Goal: Task Accomplishment & Management: Complete application form

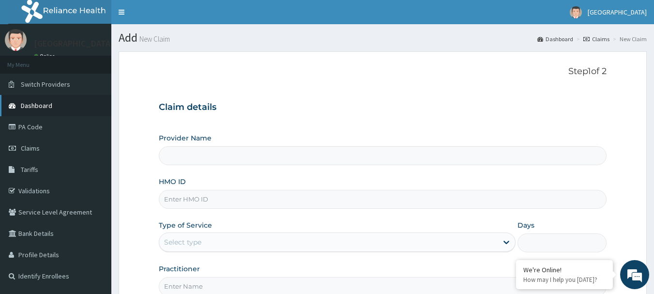
click at [45, 106] on span "Dashboard" at bounding box center [36, 105] width 31 height 9
type input "[GEOGRAPHIC_DATA]"
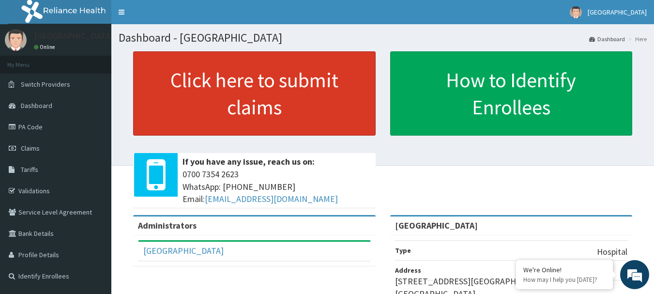
click at [216, 95] on link "Click here to submit claims" at bounding box center [254, 93] width 242 height 84
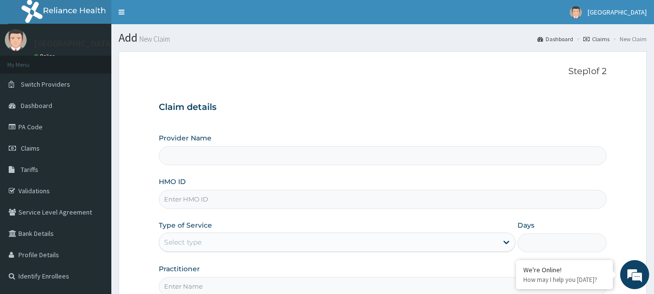
type input "[GEOGRAPHIC_DATA]"
click at [190, 195] on input "HMO ID" at bounding box center [383, 199] width 448 height 19
type input "s"
type input "SPR/10004/A"
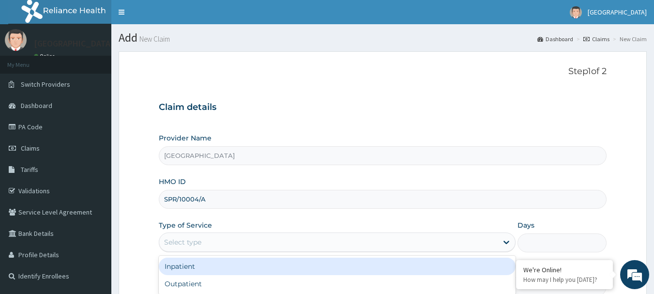
click at [185, 238] on div "Select type" at bounding box center [182, 242] width 37 height 10
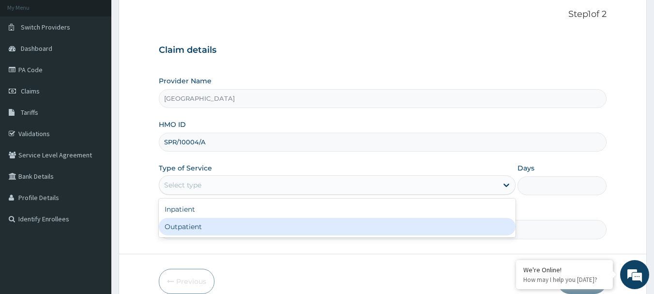
scroll to position [58, 0]
click at [279, 222] on div "Outpatient" at bounding box center [337, 225] width 357 height 17
type input "1"
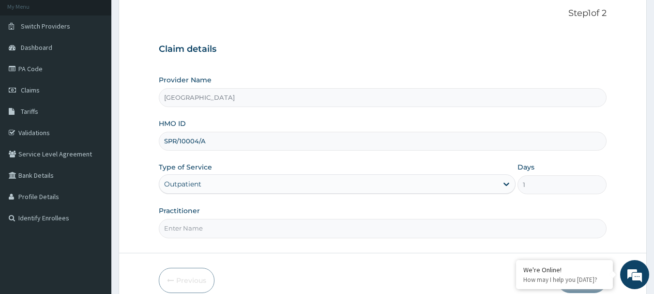
click at [187, 229] on input "Practitioner" at bounding box center [383, 228] width 448 height 19
type input "DR CHIBUIKE"
click at [652, 288] on section "Step 1 of 2 Claim details Provider Name Queen of Peace Hospital HMO ID SPR/1000…" at bounding box center [382, 150] width 542 height 328
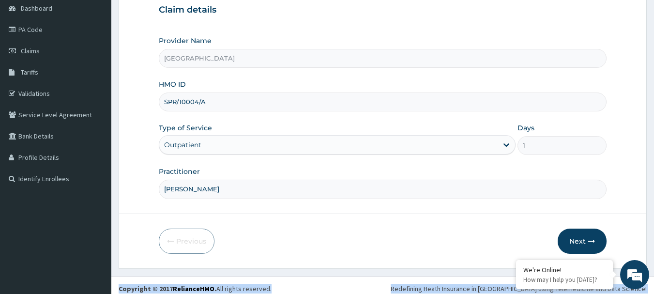
click at [652, 288] on div "R EL Toggle navigation Queen of Peace Hospital Queen of Peace Hospital - hospit…" at bounding box center [327, 102] width 654 height 398
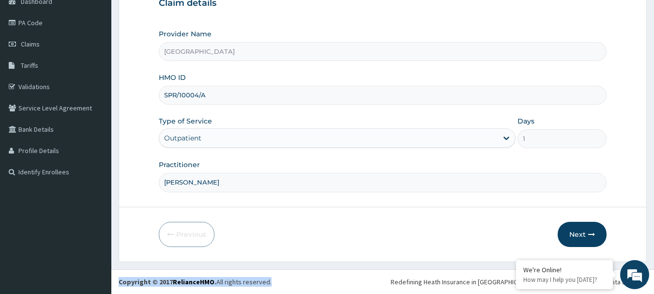
click at [652, 288] on footer "Redefining Heath Insurance in Africa using Telemedicine and Data Science! Copyr…" at bounding box center [382, 281] width 542 height 25
click at [578, 235] on button "Next" at bounding box center [581, 234] width 49 height 25
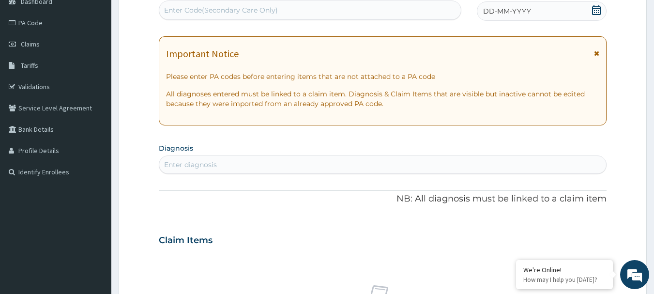
click at [201, 164] on div "Enter diagnosis" at bounding box center [190, 165] width 53 height 10
type input "FEVER"
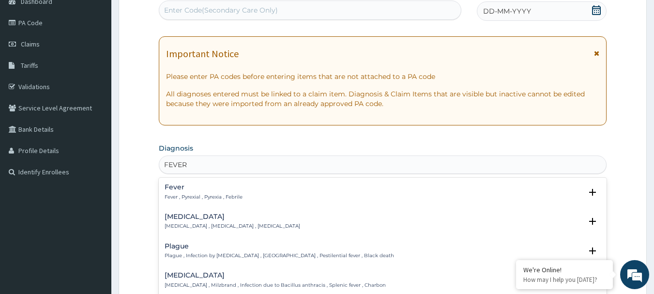
click at [196, 190] on h4 "Fever" at bounding box center [203, 186] width 78 height 7
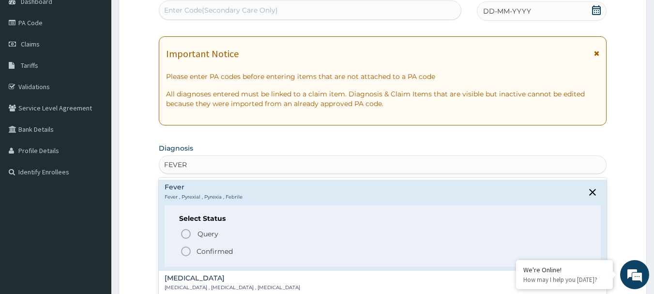
click at [183, 250] on icon "status option filled" at bounding box center [186, 251] width 12 height 12
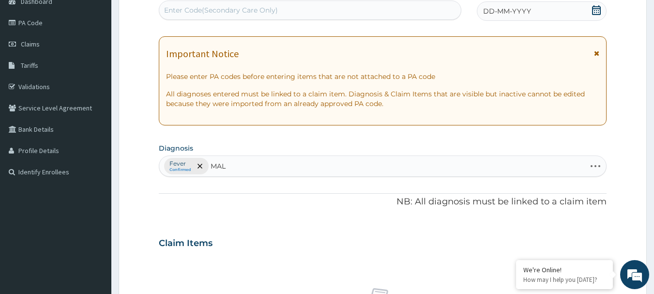
type input "MALA"
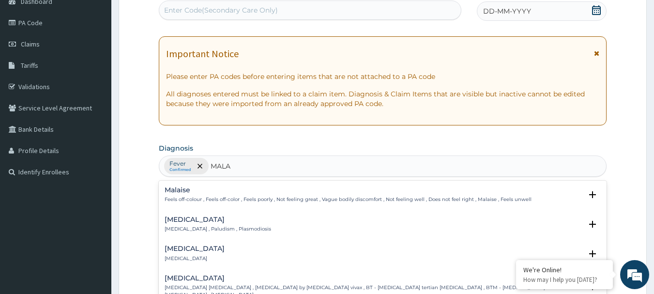
click at [193, 225] on div "Malaria Malaria , Paludism , Plasmodiosis" at bounding box center [217, 224] width 106 height 17
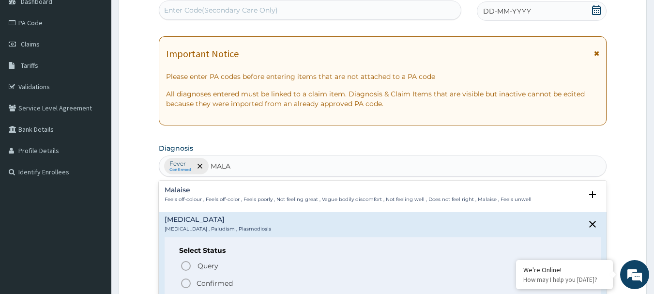
click at [184, 282] on icon "status option filled" at bounding box center [186, 283] width 12 height 12
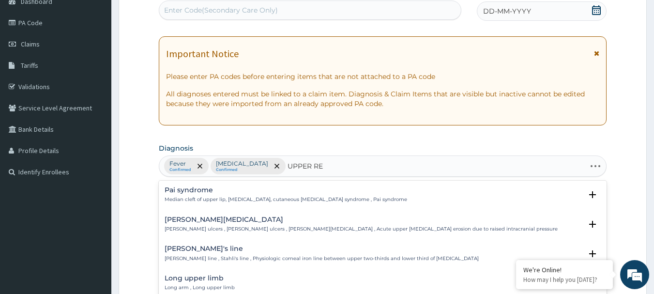
type input "UPPER RES"
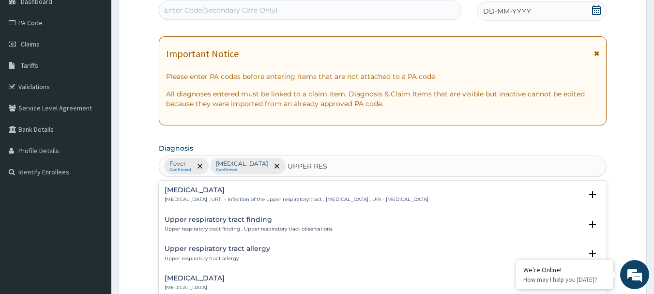
click at [229, 186] on h4 "Upper respiratory infection" at bounding box center [296, 189] width 264 height 7
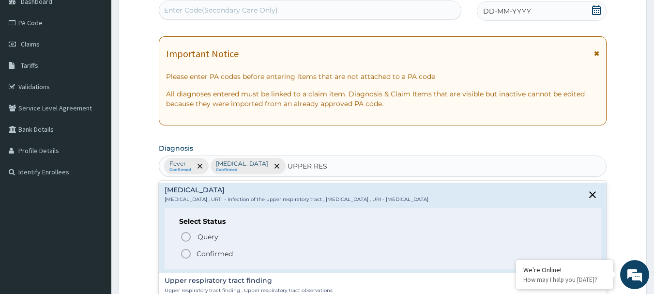
click at [185, 251] on icon "status option filled" at bounding box center [186, 254] width 12 height 12
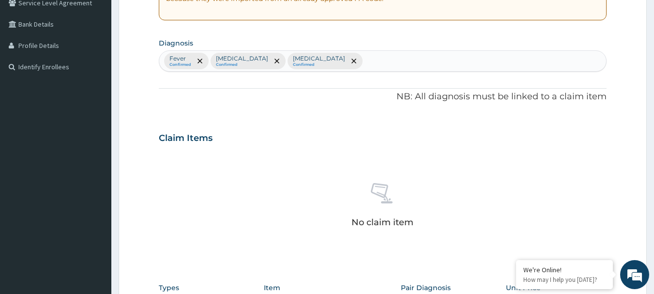
scroll to position [220, 0]
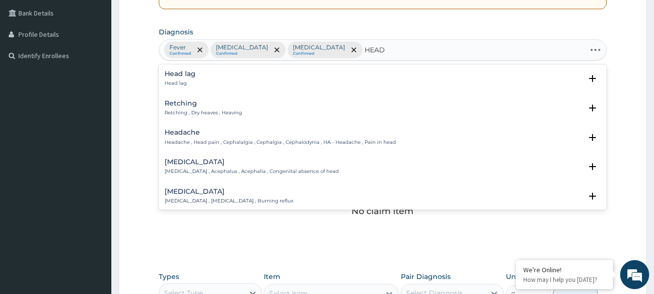
type input "HEADA"
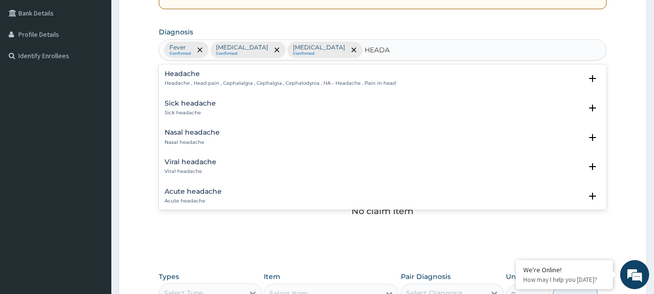
click at [248, 84] on p "Headache , Head pain , Cephalalgia , Cephalgia , Cephalodynia , HA - Headache ,…" at bounding box center [279, 83] width 231 height 7
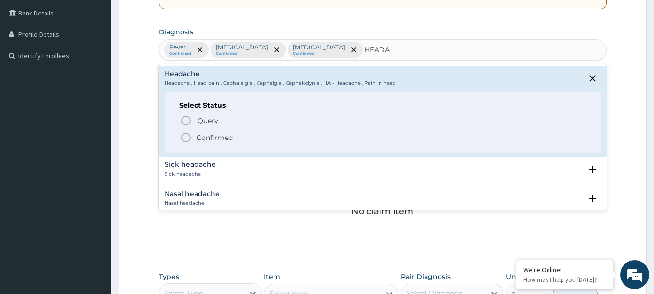
click at [185, 137] on icon "status option filled" at bounding box center [186, 138] width 12 height 12
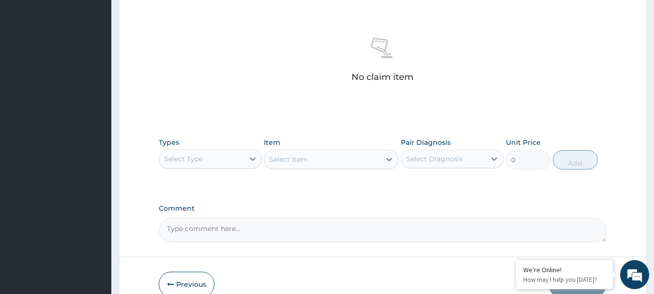
scroll to position [356, 0]
click at [251, 159] on icon at bounding box center [253, 157] width 10 height 10
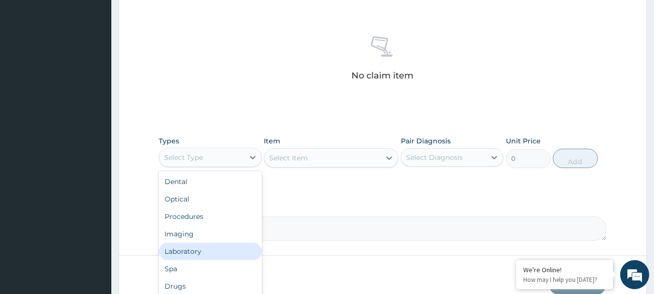
click at [198, 251] on div "Laboratory" at bounding box center [210, 250] width 103 height 17
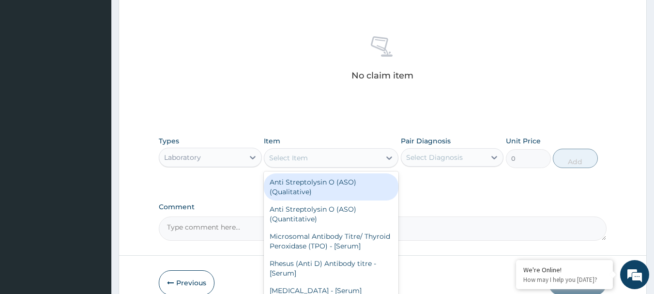
click at [305, 163] on div "Select Item" at bounding box center [322, 157] width 116 height 15
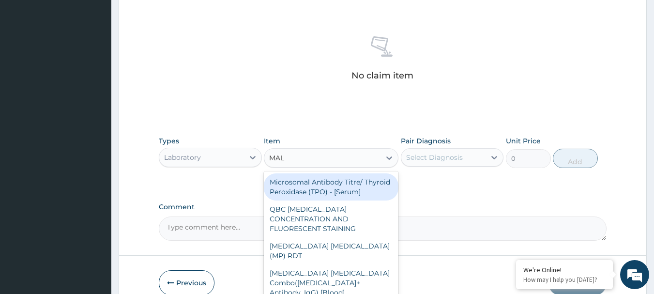
type input "MALA"
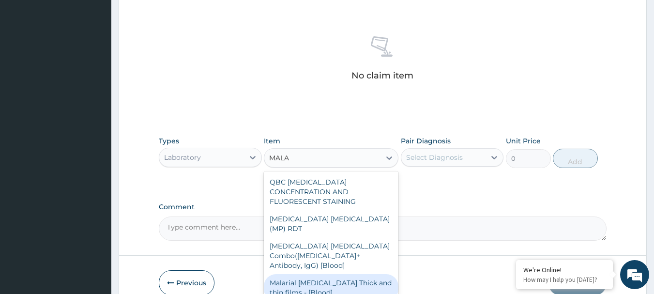
click at [346, 274] on div "Malarial Parasite Thick and thin films - [Blood]" at bounding box center [331, 287] width 134 height 27
type input "1612.5"
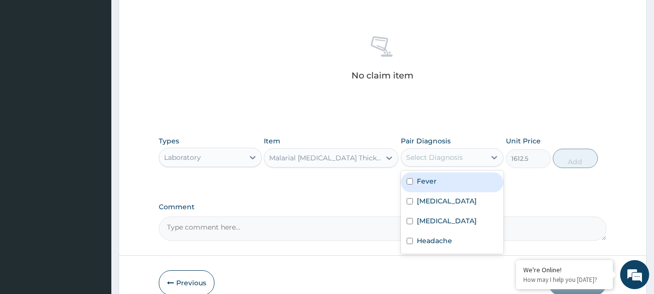
click at [462, 152] on div "Select Diagnosis" at bounding box center [443, 156] width 85 height 15
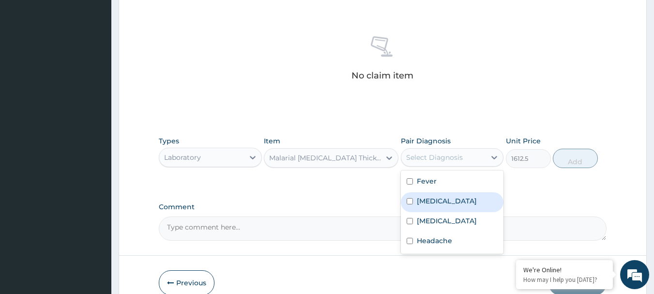
click at [439, 195] on div "Malaria" at bounding box center [452, 202] width 103 height 20
checkbox input "true"
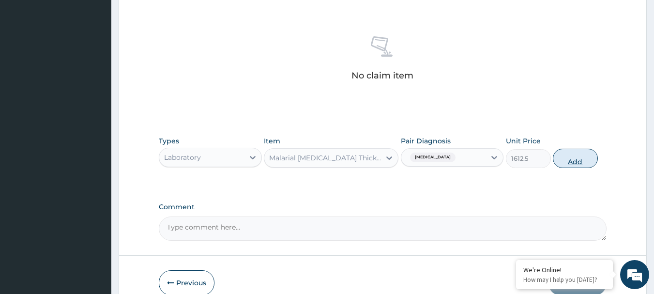
click at [573, 164] on button "Add" at bounding box center [574, 158] width 45 height 19
type input "0"
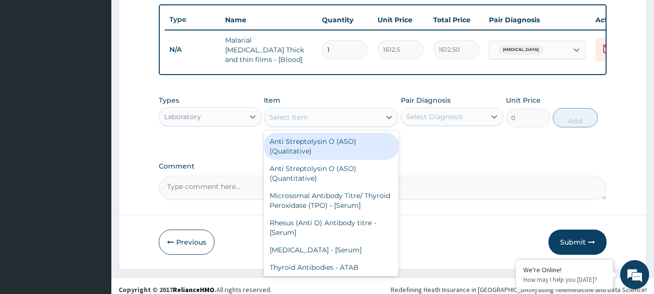
click at [293, 117] on div "Select Item" at bounding box center [288, 117] width 39 height 10
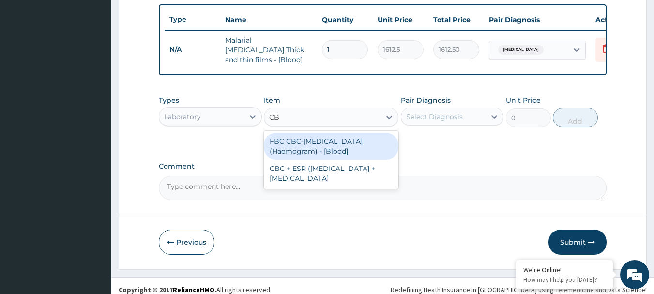
type input "CBC"
click at [339, 150] on div "FBC CBC-Complete Blood Count (Haemogram) - [Blood]" at bounding box center [331, 146] width 134 height 27
type input "4300"
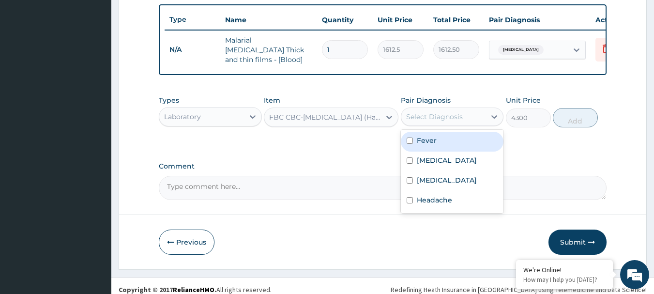
click at [471, 119] on div "Select Diagnosis" at bounding box center [443, 116] width 85 height 15
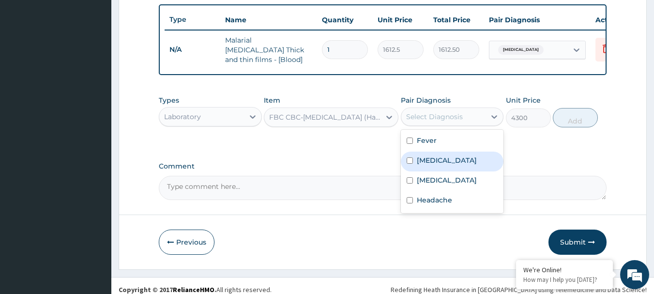
click at [451, 159] on div "Malaria" at bounding box center [452, 161] width 103 height 20
checkbox input "true"
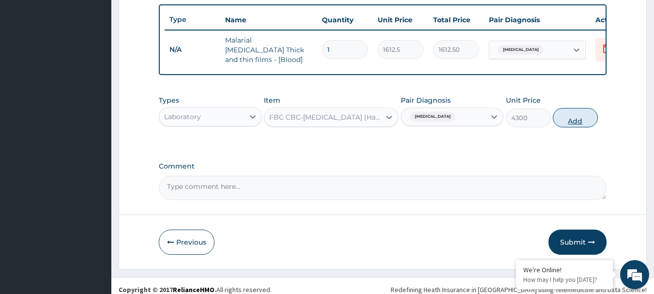
click at [580, 117] on button "Add" at bounding box center [574, 117] width 45 height 19
type input "0"
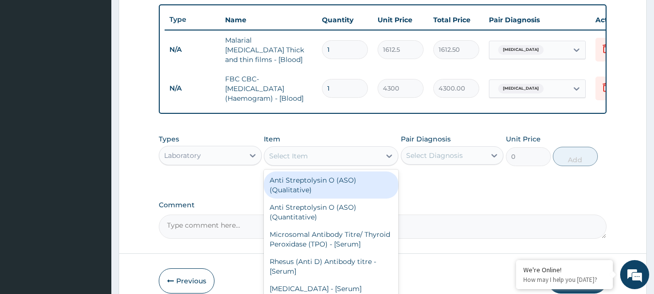
click at [313, 157] on div "Select Item" at bounding box center [322, 155] width 116 height 15
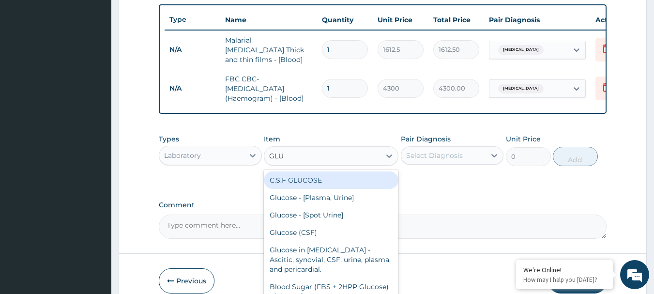
type input "GLUC"
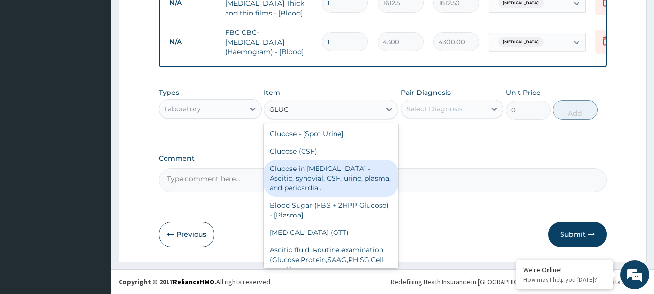
scroll to position [15, 0]
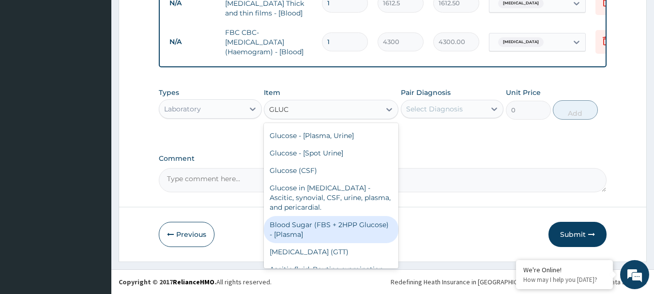
click at [344, 225] on div "Blood Sugar (FBS + 2HPP Glucose) - [Plasma]" at bounding box center [331, 229] width 134 height 27
type input "1290"
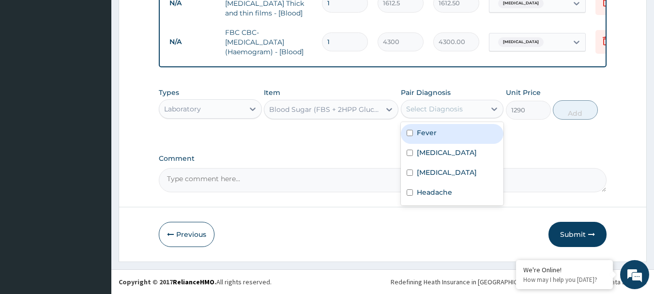
click at [434, 112] on div "Select Diagnosis" at bounding box center [434, 109] width 57 height 10
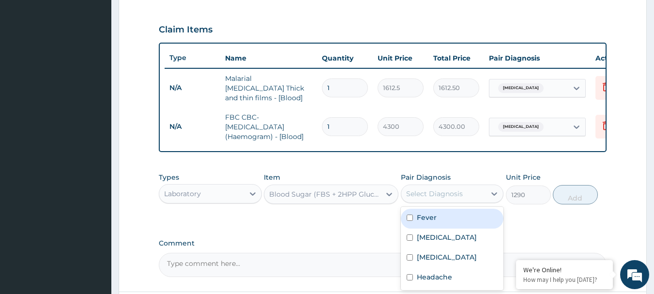
scroll to position [320, 0]
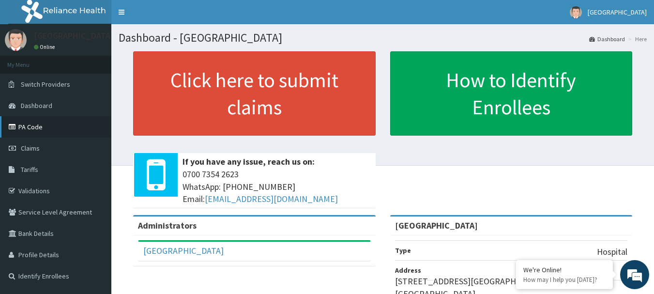
click at [25, 121] on link "PA Code" at bounding box center [55, 126] width 111 height 21
